Goal: Information Seeking & Learning: Compare options

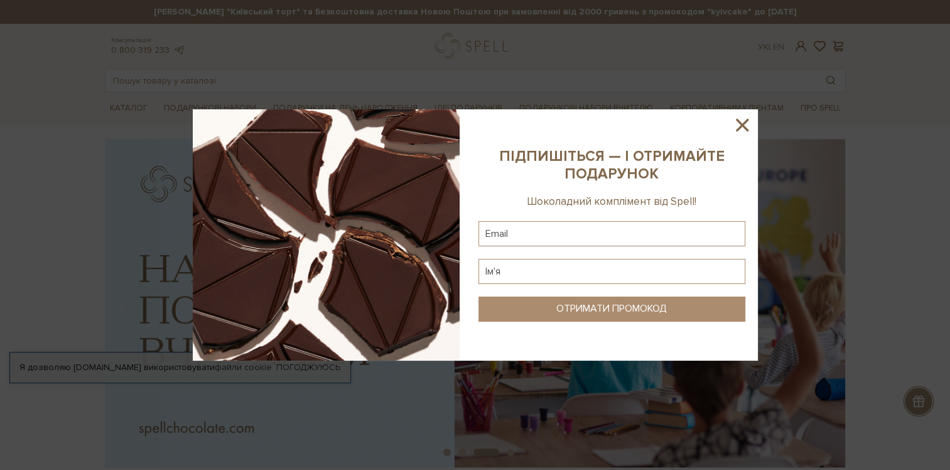
click at [752, 122] on icon at bounding box center [742, 124] width 21 height 21
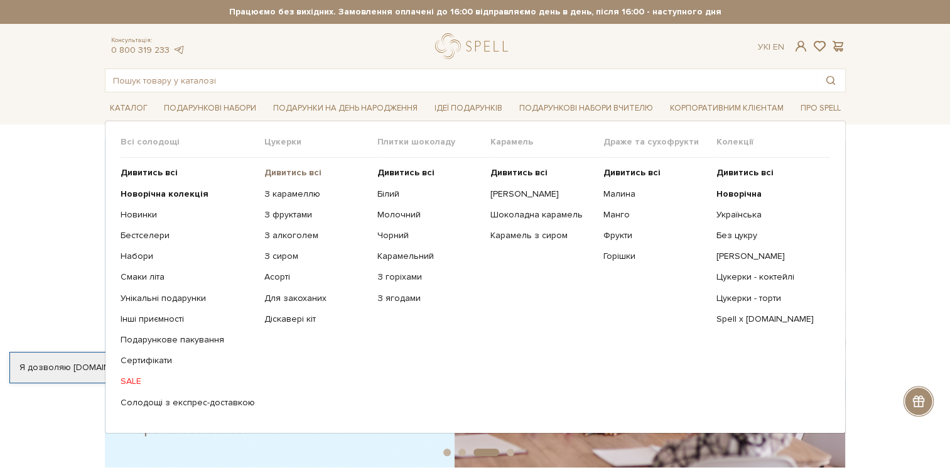
click at [276, 167] on b "Дивитись всі" at bounding box center [292, 172] width 57 height 11
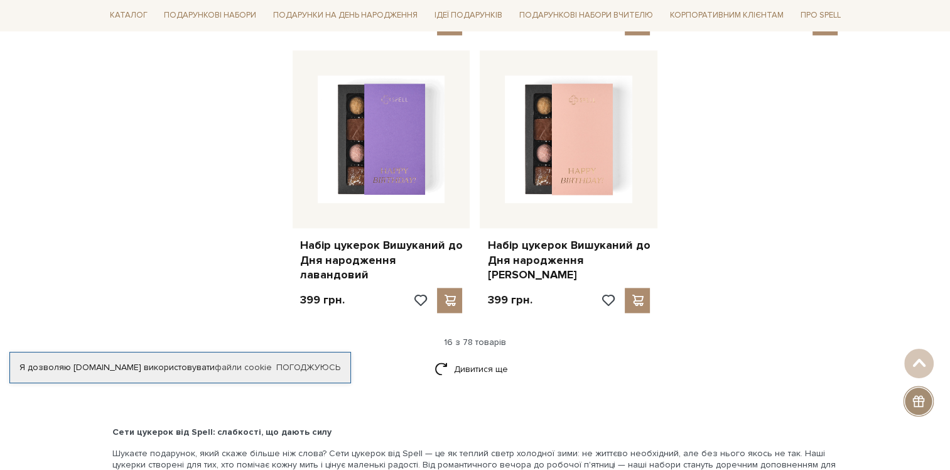
scroll to position [1633, 0]
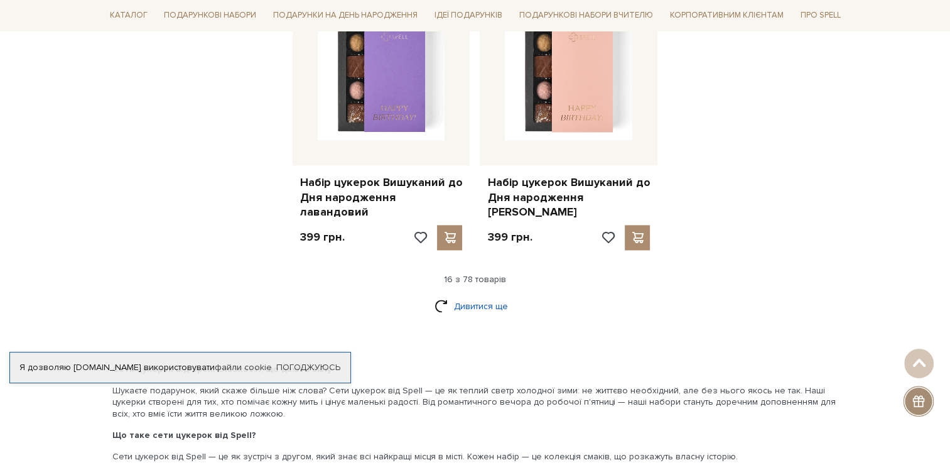
click at [496, 295] on link "Дивитися ще" at bounding box center [476, 306] width 82 height 22
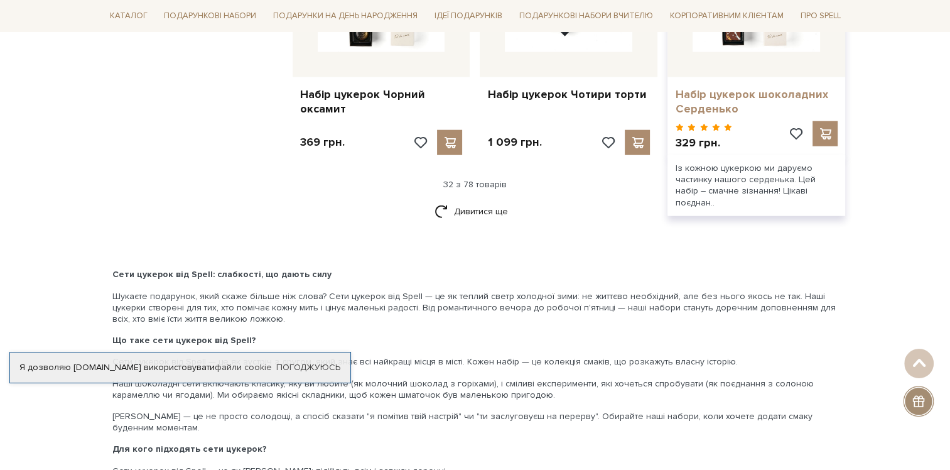
scroll to position [3141, 0]
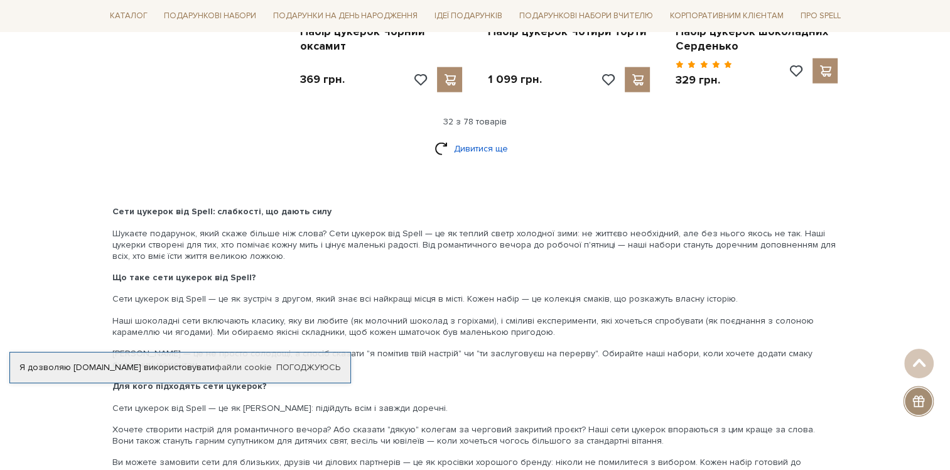
click at [472, 138] on link "Дивитися ще" at bounding box center [476, 149] width 82 height 22
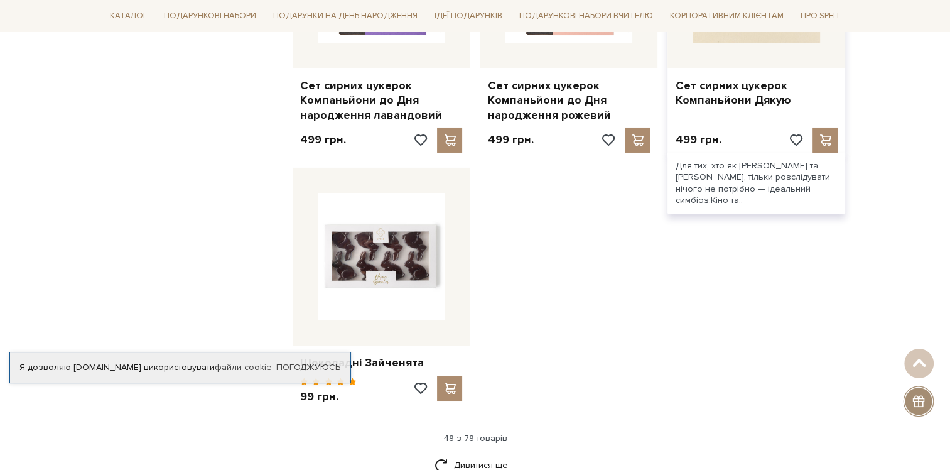
scroll to position [4523, 0]
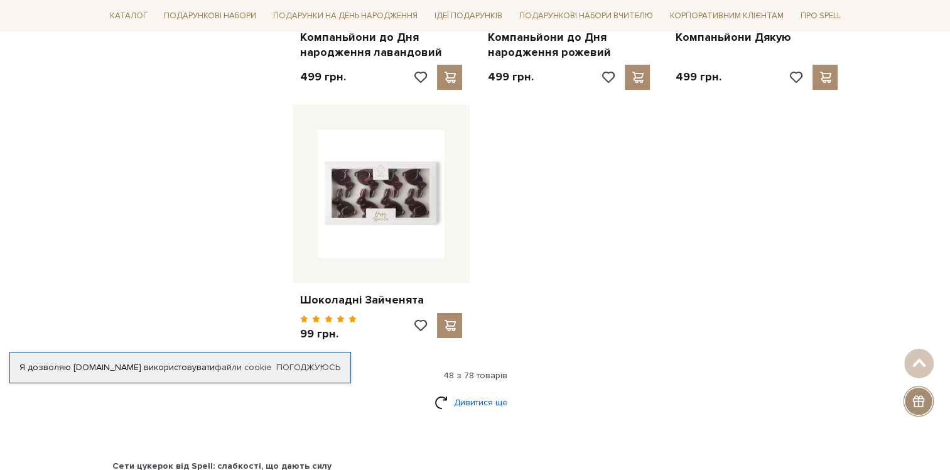
click at [465, 391] on link "Дивитися ще" at bounding box center [476, 402] width 82 height 22
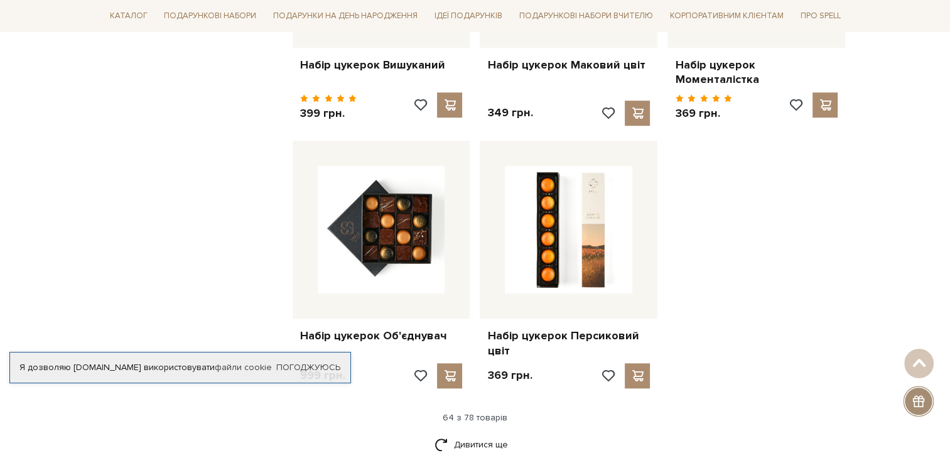
scroll to position [6030, 0]
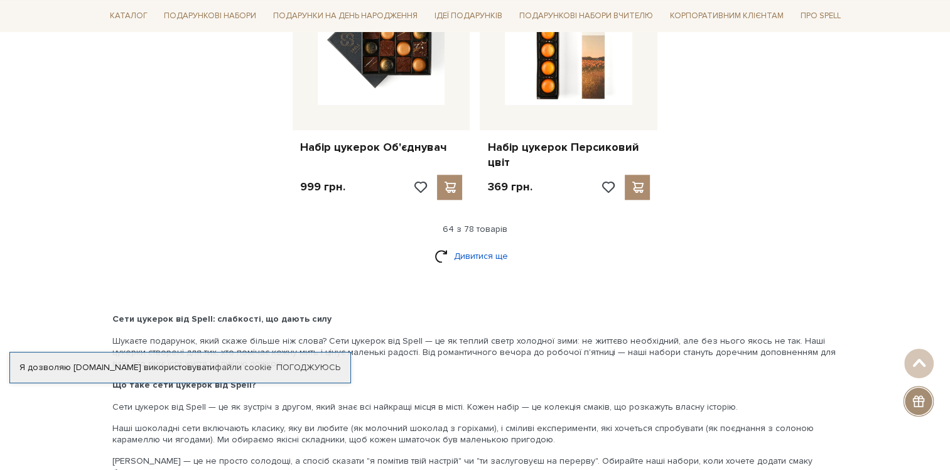
click at [484, 245] on link "Дивитися ще" at bounding box center [476, 256] width 82 height 22
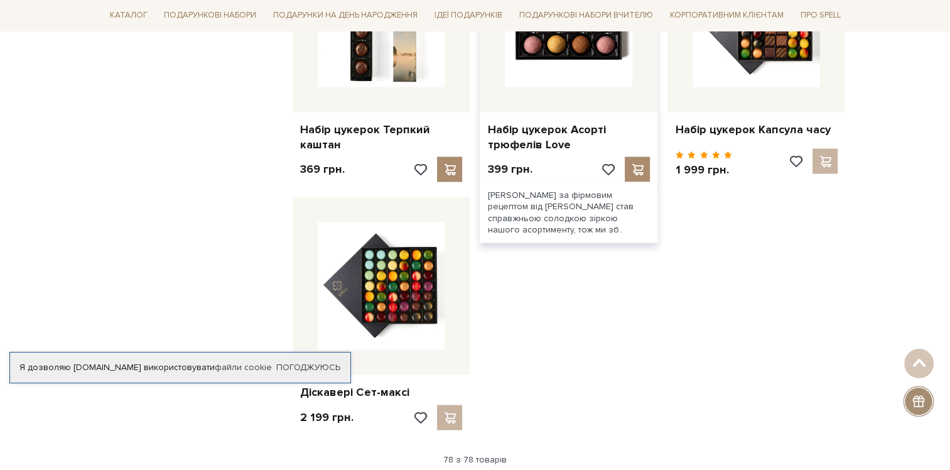
scroll to position [7161, 0]
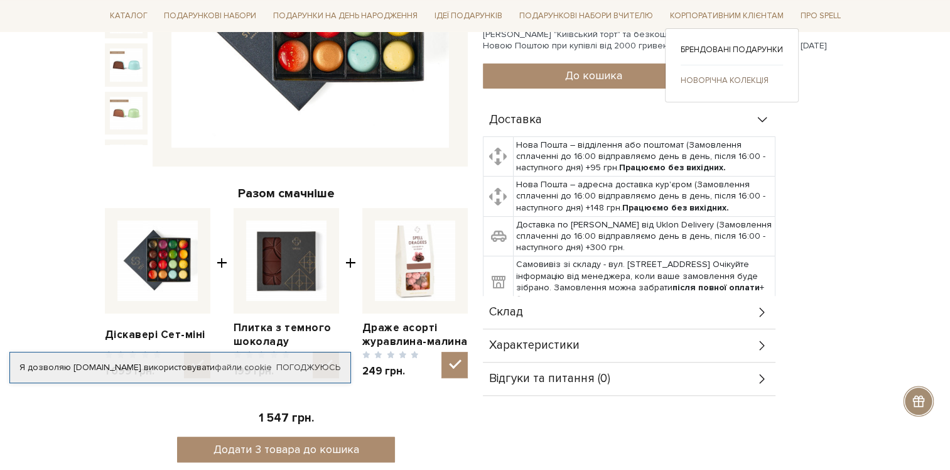
scroll to position [377, 0]
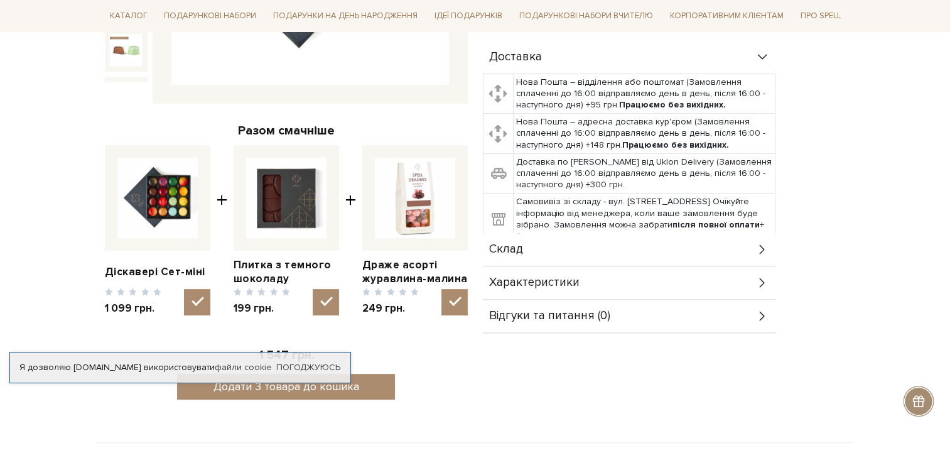
click at [762, 247] on icon at bounding box center [763, 249] width 14 height 14
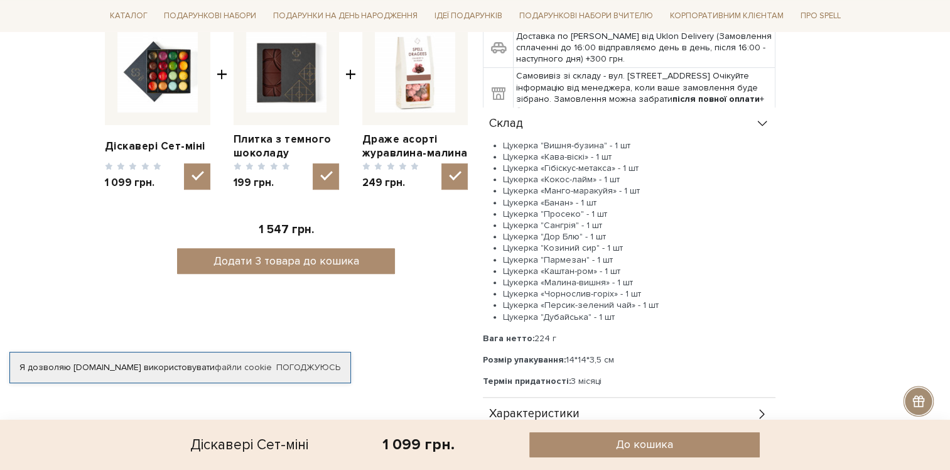
scroll to position [440, 0]
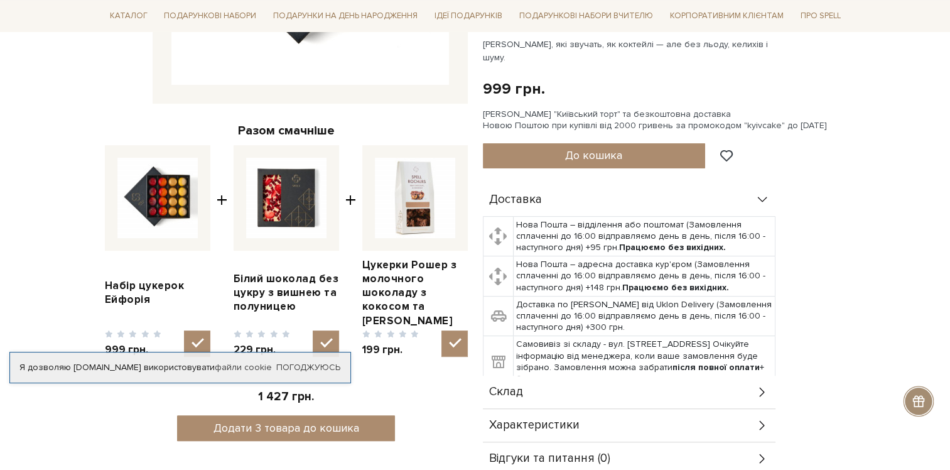
scroll to position [503, 0]
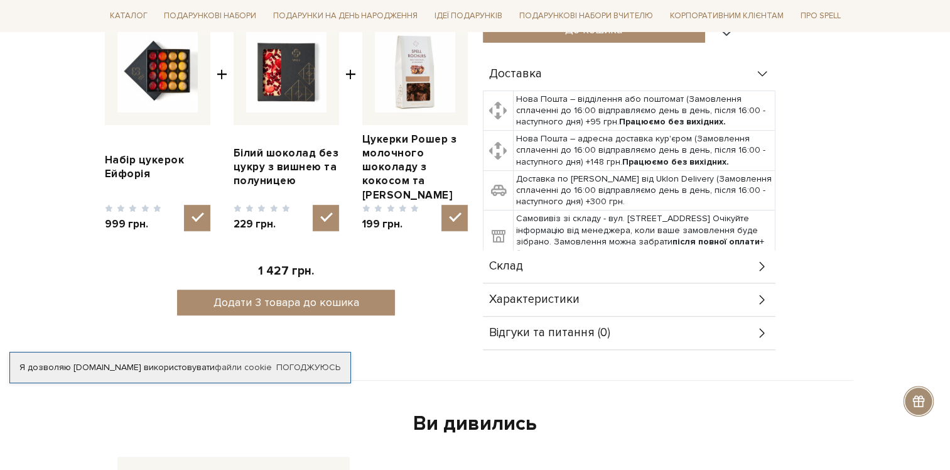
click at [764, 259] on icon at bounding box center [763, 266] width 14 height 14
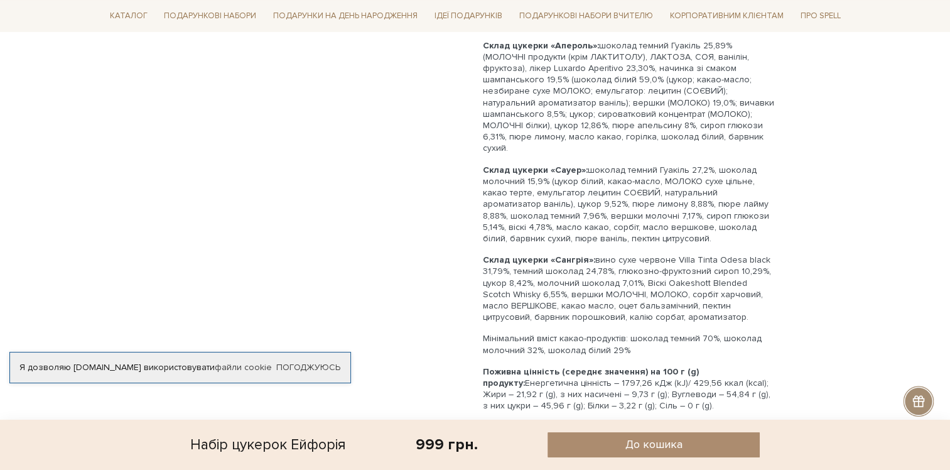
scroll to position [942, 0]
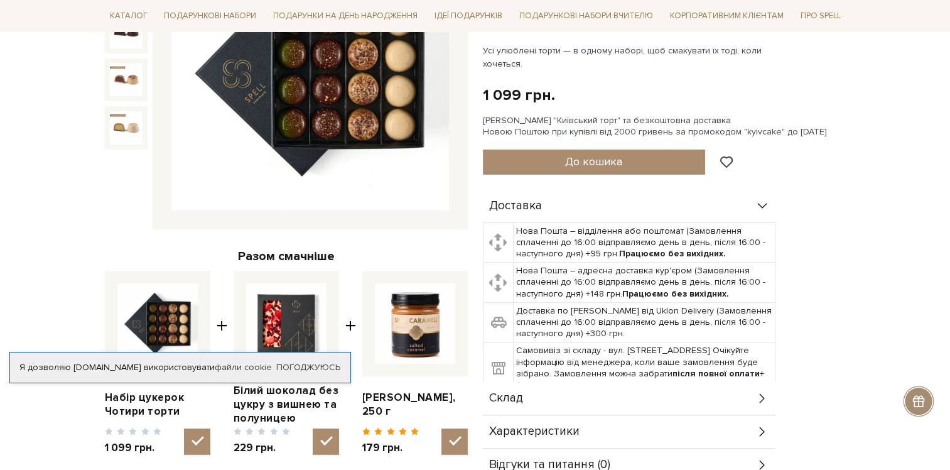
scroll to position [377, 0]
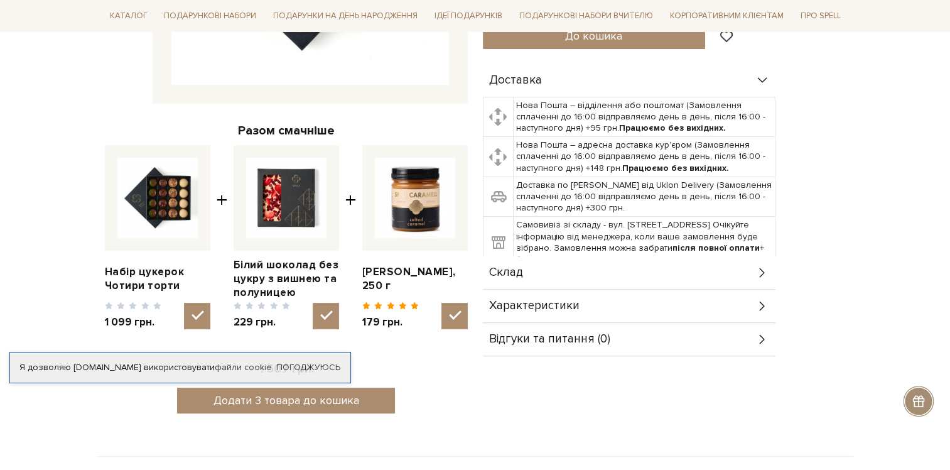
click at [766, 276] on icon at bounding box center [763, 273] width 14 height 14
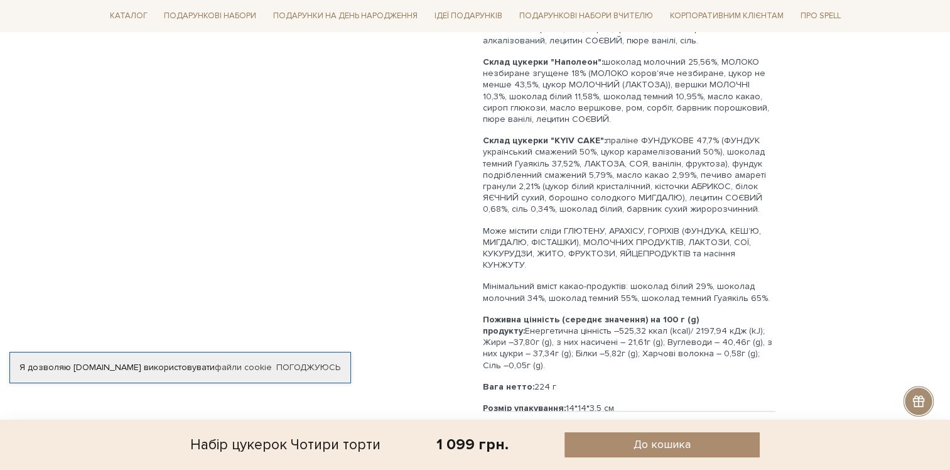
scroll to position [942, 0]
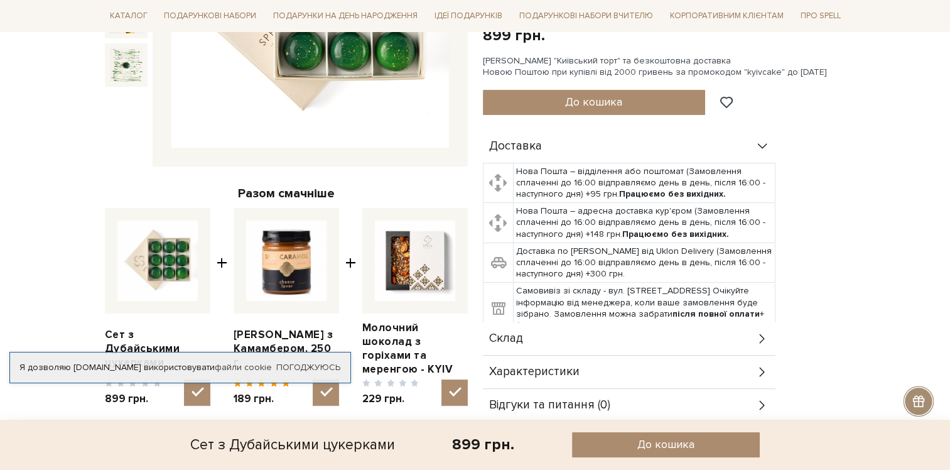
scroll to position [440, 0]
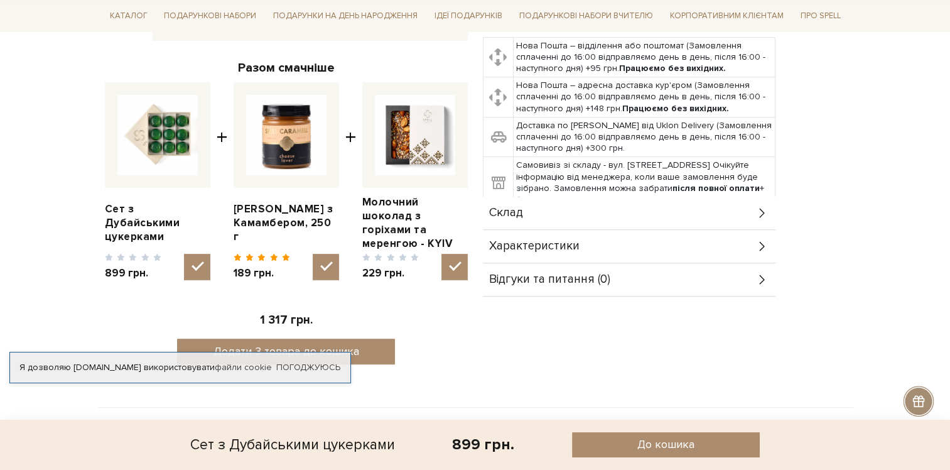
click at [762, 213] on icon at bounding box center [761, 212] width 5 height 9
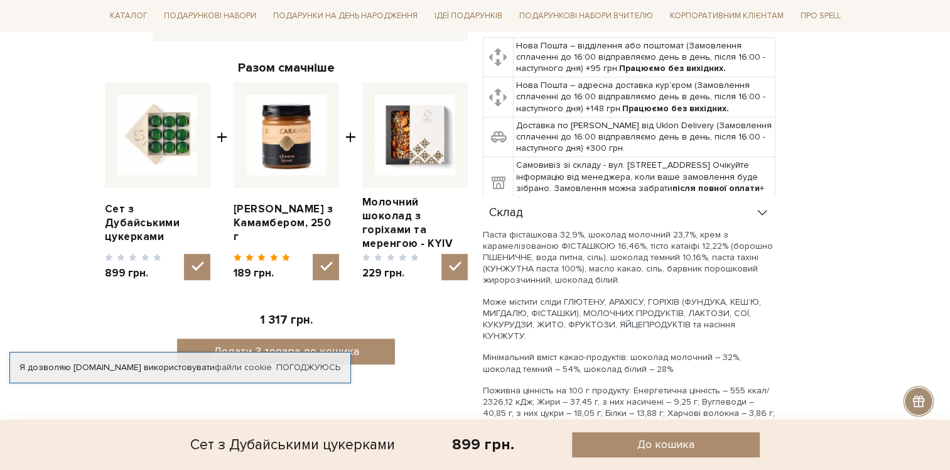
scroll to position [691, 0]
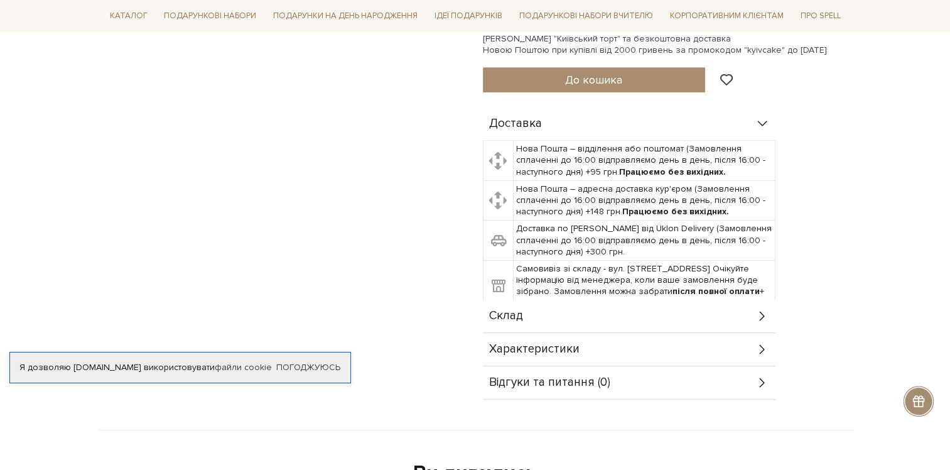
scroll to position [628, 0]
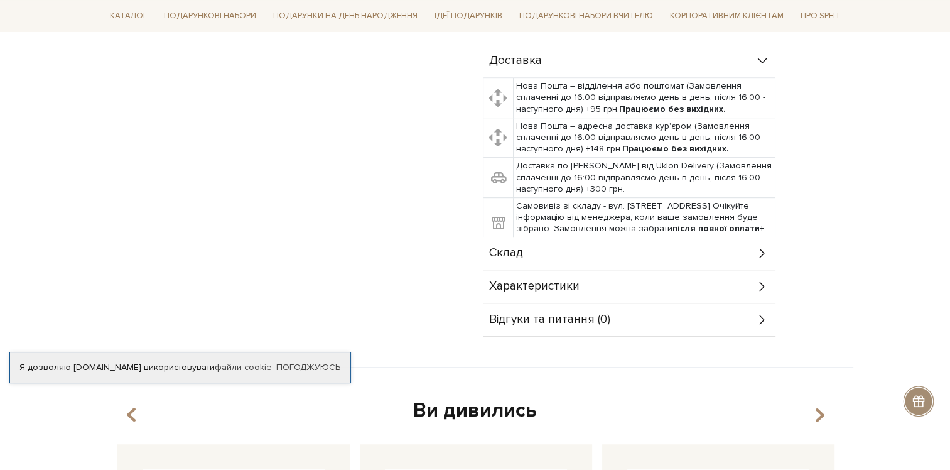
click at [762, 246] on icon at bounding box center [763, 253] width 14 height 14
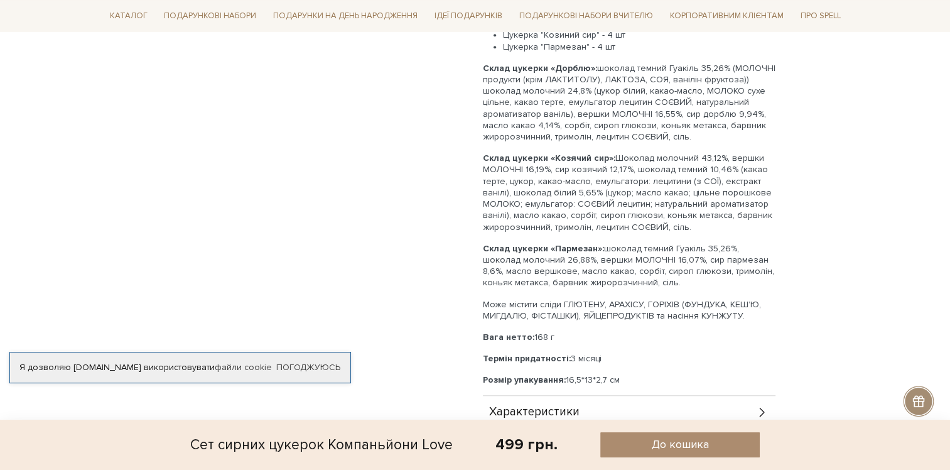
scroll to position [942, 0]
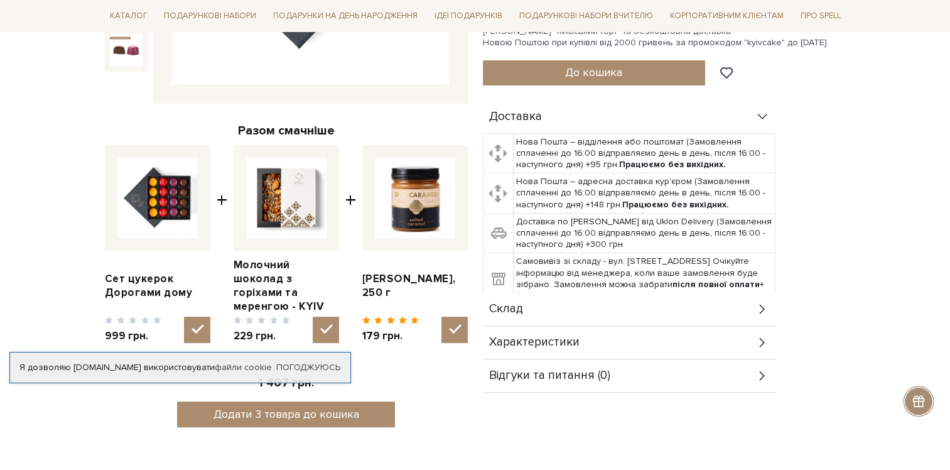
scroll to position [440, 0]
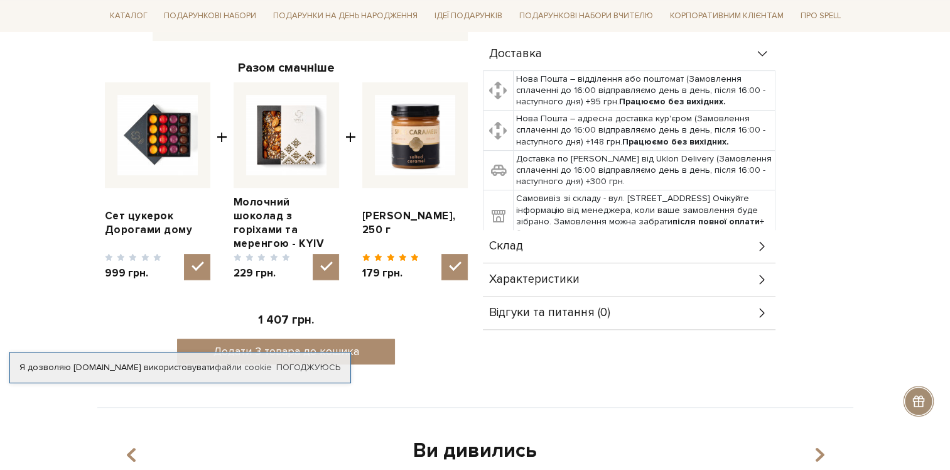
click at [761, 249] on icon at bounding box center [763, 246] width 14 height 14
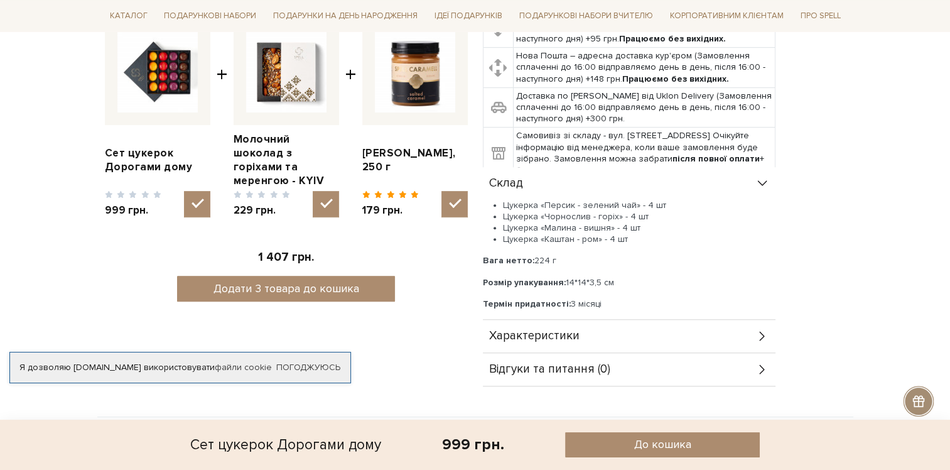
scroll to position [565, 0]
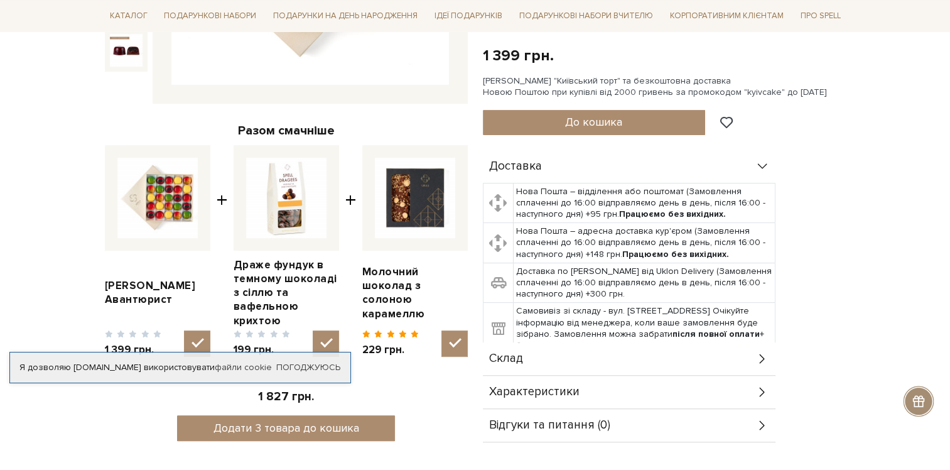
scroll to position [440, 0]
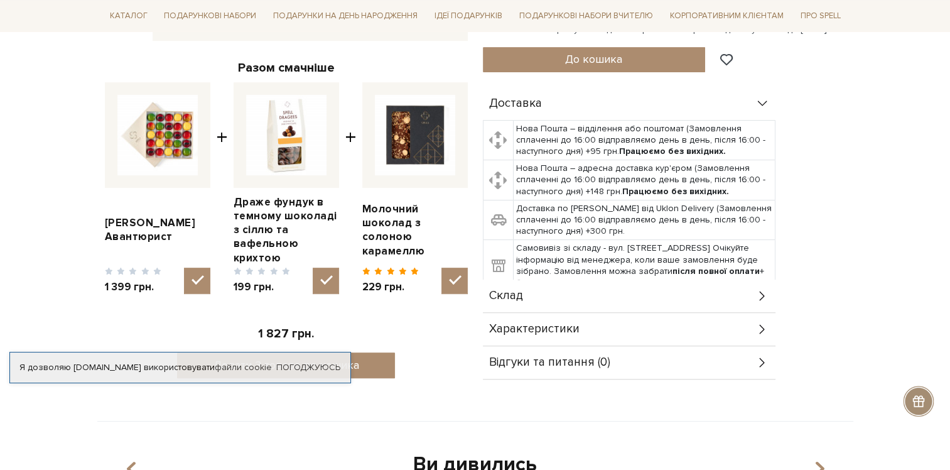
click at [761, 289] on icon at bounding box center [763, 296] width 14 height 14
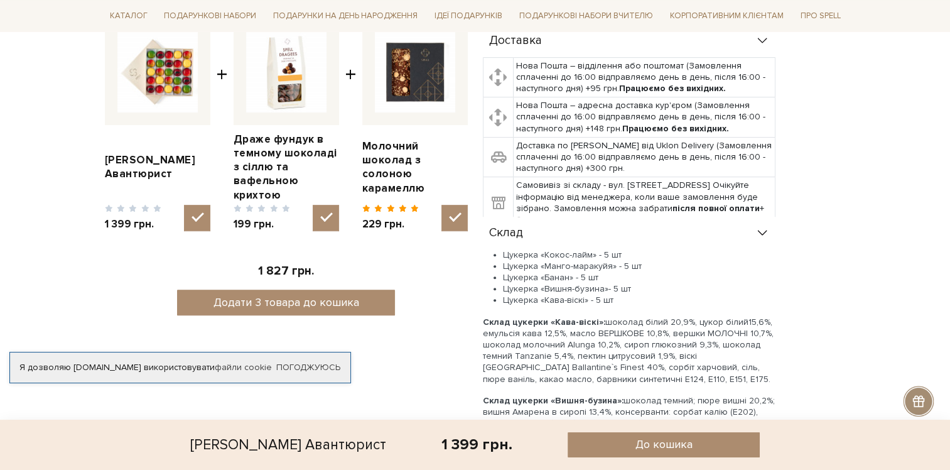
scroll to position [188, 0]
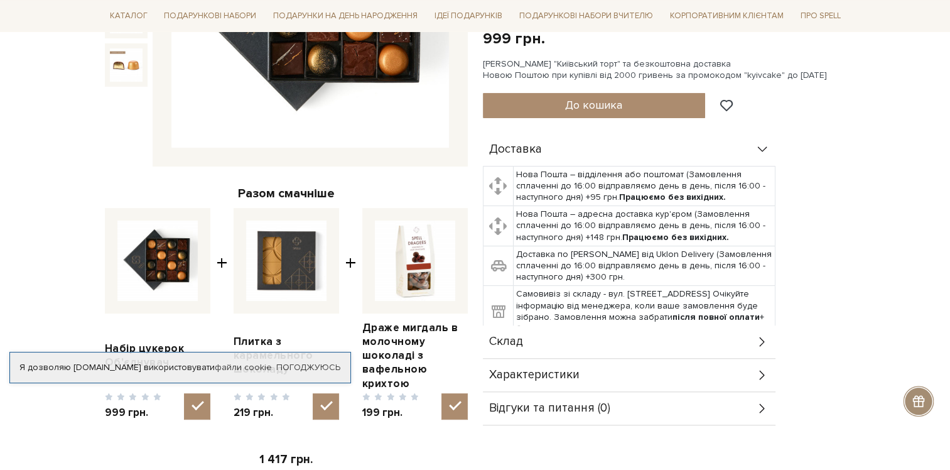
scroll to position [377, 0]
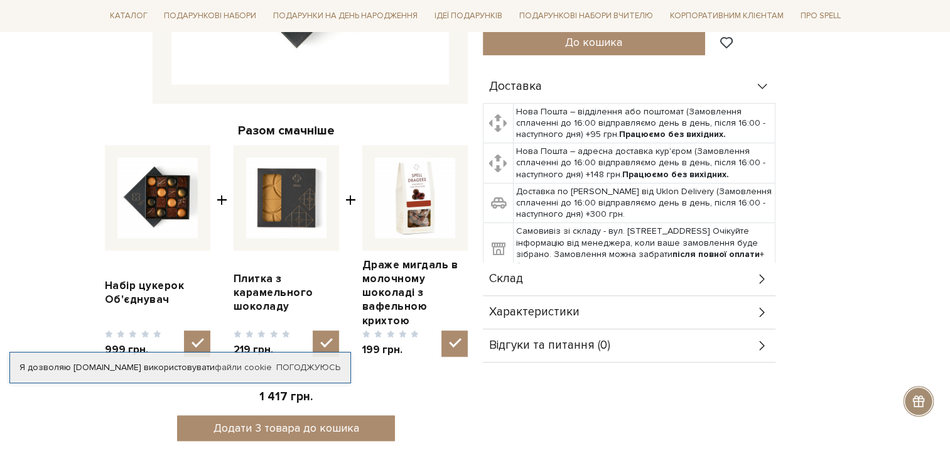
click at [756, 276] on icon at bounding box center [763, 279] width 14 height 14
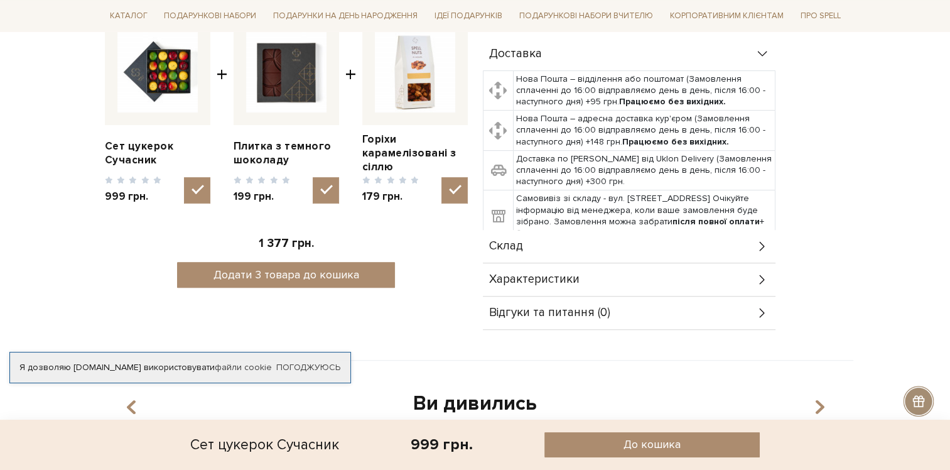
scroll to position [565, 0]
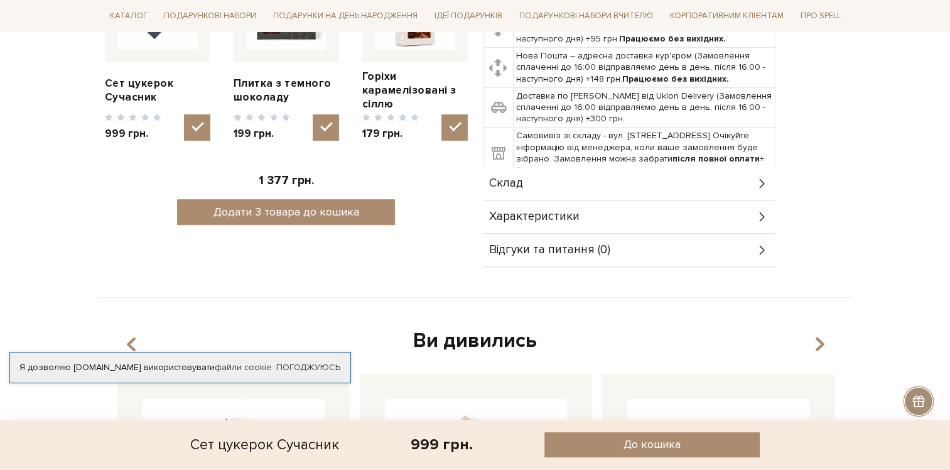
click at [759, 185] on icon at bounding box center [763, 184] width 14 height 14
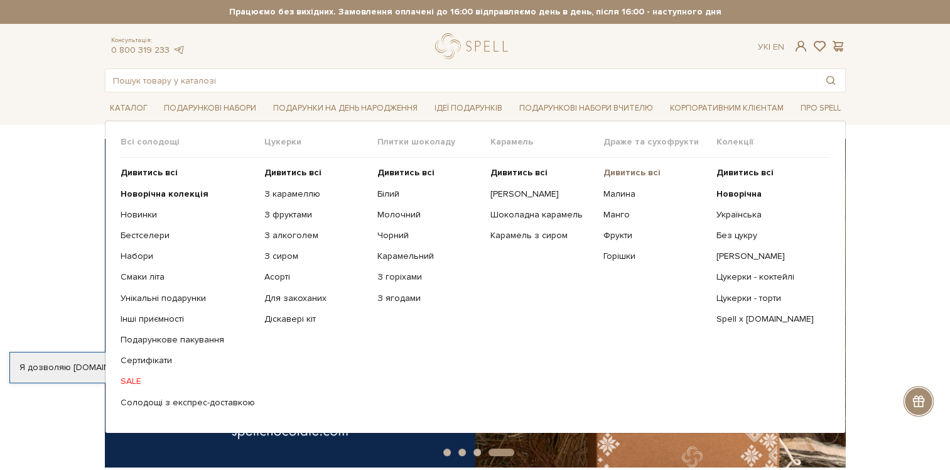
click at [623, 171] on b "Дивитись всі" at bounding box center [632, 172] width 57 height 11
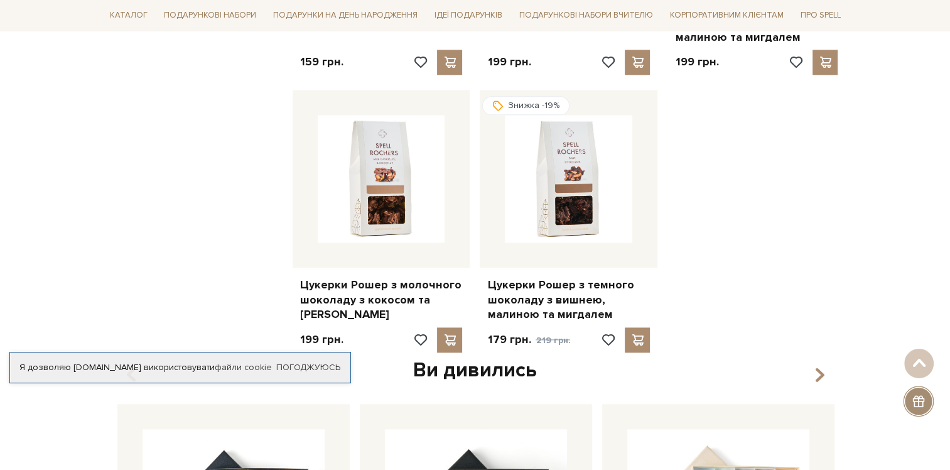
scroll to position [1193, 0]
